Goal: Task Accomplishment & Management: Manage account settings

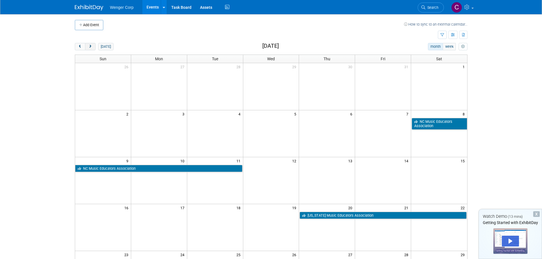
click at [93, 46] on button "next" at bounding box center [90, 46] width 11 height 7
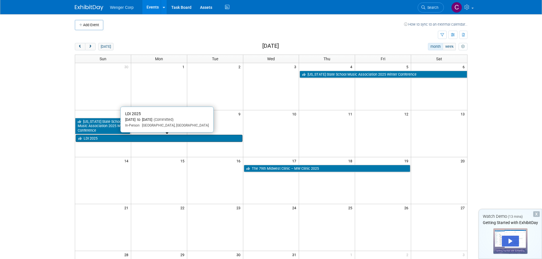
click at [123, 137] on link "LDI 2025" at bounding box center [159, 138] width 167 height 7
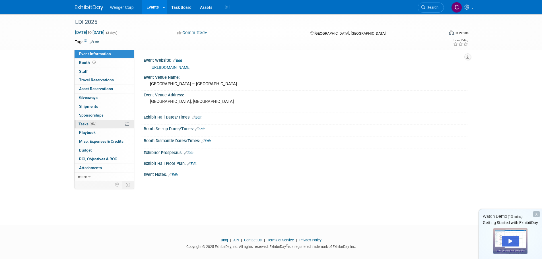
click at [84, 122] on span "Tasks 0%" at bounding box center [88, 124] width 18 height 5
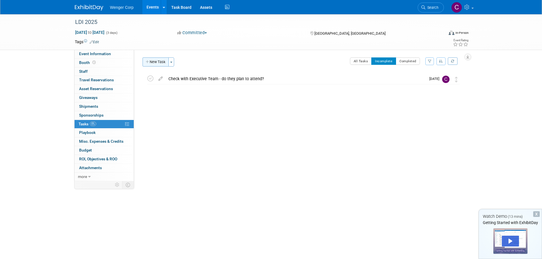
click at [152, 62] on button "New Task" at bounding box center [156, 62] width 26 height 9
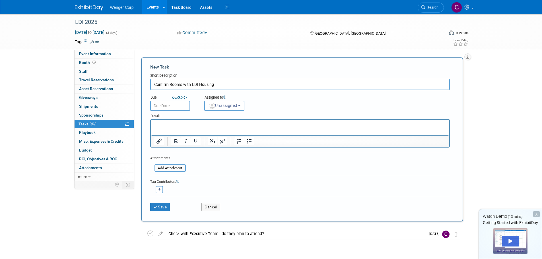
type input "Confirm Rooms with LDI Housing"
click at [167, 106] on input "text" at bounding box center [170, 106] width 40 height 10
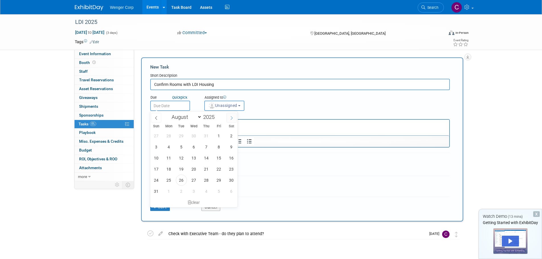
click at [229, 117] on span at bounding box center [232, 118] width 10 height 10
select select "9"
click at [194, 136] on span "1" at bounding box center [194, 135] width 11 height 11
type input "[DATE]"
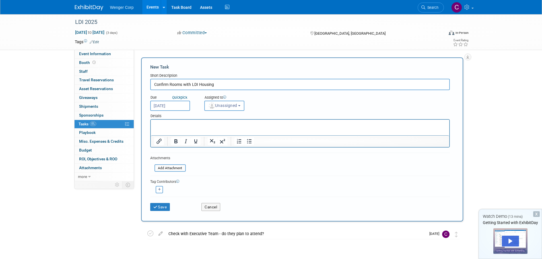
click at [221, 85] on input "Confirm Rooms with LDI Housing" at bounding box center [300, 84] width 300 height 11
type input "Confirm Rooms with LDI Housing - due [DATE]"
click at [222, 103] on button "Unassigned" at bounding box center [224, 106] width 40 height 10
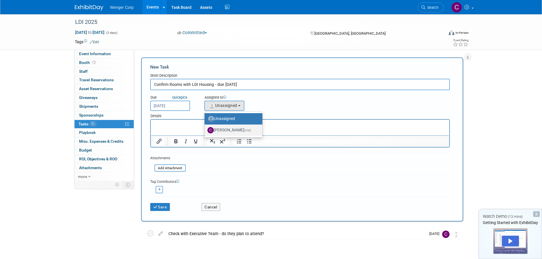
click at [220, 130] on label "[PERSON_NAME] (me)" at bounding box center [232, 130] width 49 height 9
click at [206, 130] on input "[PERSON_NAME] (me)" at bounding box center [204, 130] width 4 height 4
select select "192812e8-9062-4061-bec1-24ff0df9cfab"
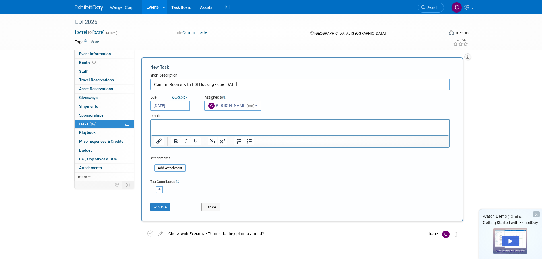
click at [171, 127] on p "Rich Text Area. Press ALT-0 for help." at bounding box center [300, 125] width 292 height 6
click at [252, 125] on p "We can release up to 20% of the rooms without penalty" at bounding box center [300, 125] width 292 height 6
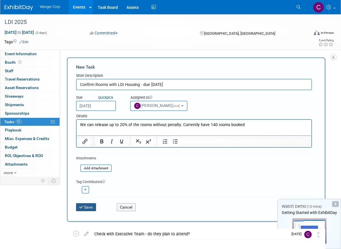
click at [91, 206] on button "Save" at bounding box center [86, 207] width 20 height 8
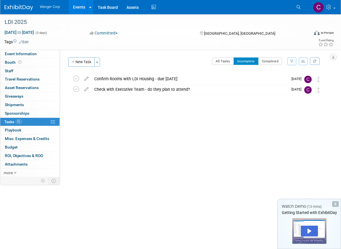
click at [304, 61] on icon "button" at bounding box center [303, 61] width 4 height 3
click at [282, 87] on link "By Due Date" at bounding box center [287, 87] width 41 height 8
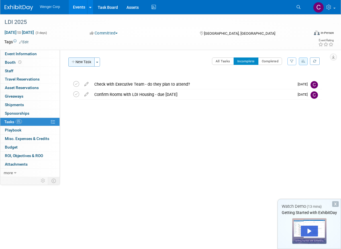
click at [78, 61] on button "New Task" at bounding box center [81, 62] width 26 height 9
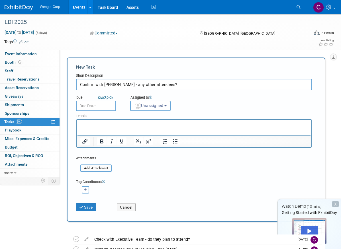
type input "Confirm with [PERSON_NAME] - any other attendees?"
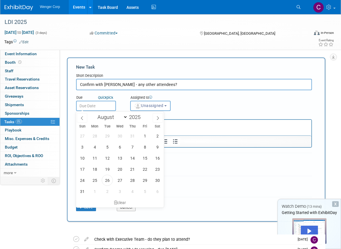
click at [97, 106] on input "text" at bounding box center [96, 106] width 40 height 10
click at [157, 118] on icon at bounding box center [158, 118] width 4 height 4
select select "8"
click at [94, 181] on span "29" at bounding box center [94, 180] width 11 height 11
type input "[DATE]"
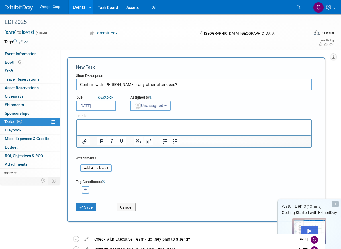
click at [169, 104] on button "Unassigned" at bounding box center [150, 106] width 40 height 10
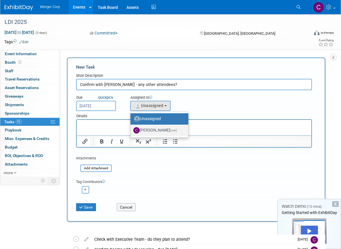
click at [154, 128] on label "[PERSON_NAME] (me)" at bounding box center [157, 130] width 49 height 9
click at [131, 128] on input "[PERSON_NAME] (me)" at bounding box center [130, 130] width 4 height 4
select select "192812e8-9062-4061-bec1-24ff0df9cfab"
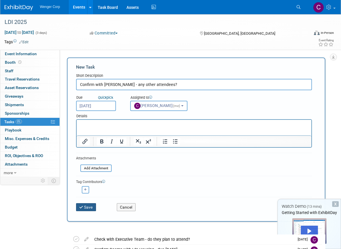
click at [89, 207] on button "Save" at bounding box center [86, 207] width 20 height 8
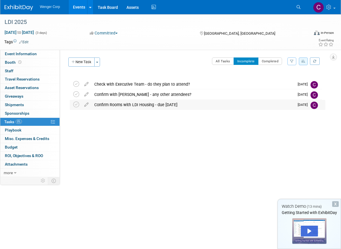
click at [102, 104] on div "Confirm Rooms with LDI Housing - due [DATE]" at bounding box center [192, 105] width 203 height 10
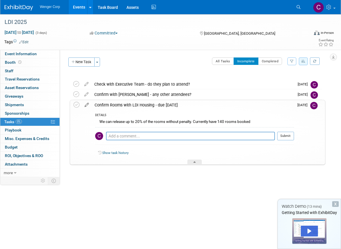
click at [87, 103] on icon at bounding box center [87, 103] width 10 height 7
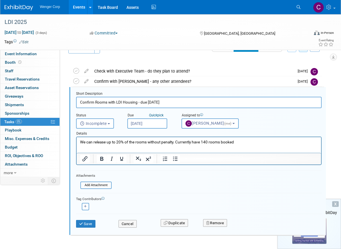
scroll to position [17, 0]
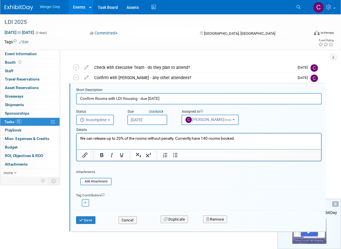
click at [239, 137] on p "We can release up to 20% of the rooms without penalty. Currently have 140 rooms…" at bounding box center [199, 138] width 238 height 5
click at [85, 218] on button "Save" at bounding box center [85, 220] width 19 height 8
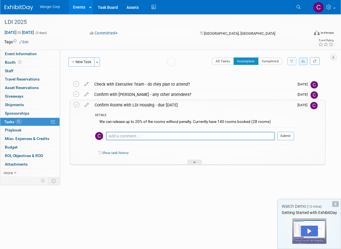
scroll to position [0, 0]
